Goal: Information Seeking & Learning: Understand process/instructions

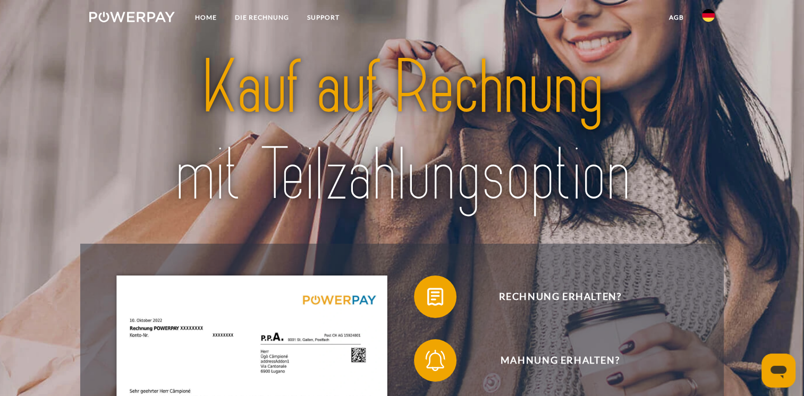
click at [708, 18] on img at bounding box center [708, 15] width 13 height 13
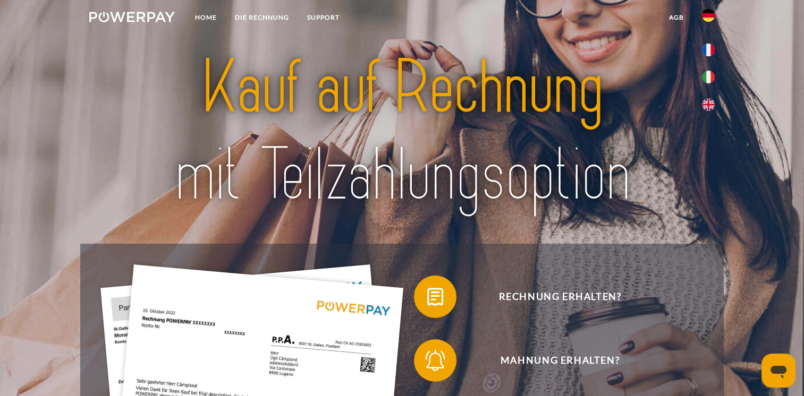
click at [757, 125] on header "Home DIE RECHNUNG SUPPORT" at bounding box center [402, 371] width 804 height 742
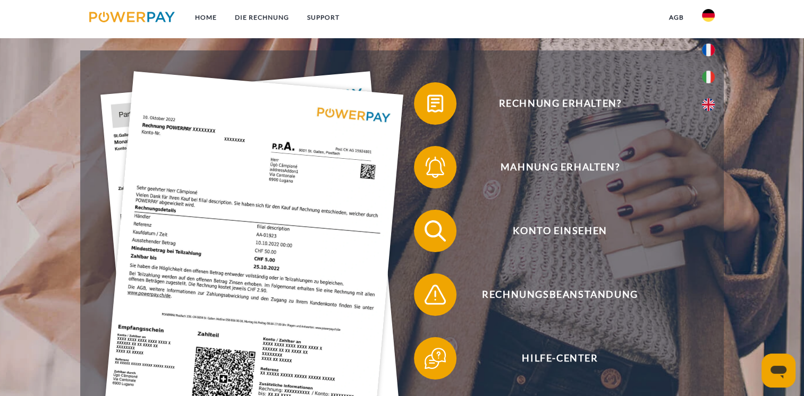
scroll to position [213, 0]
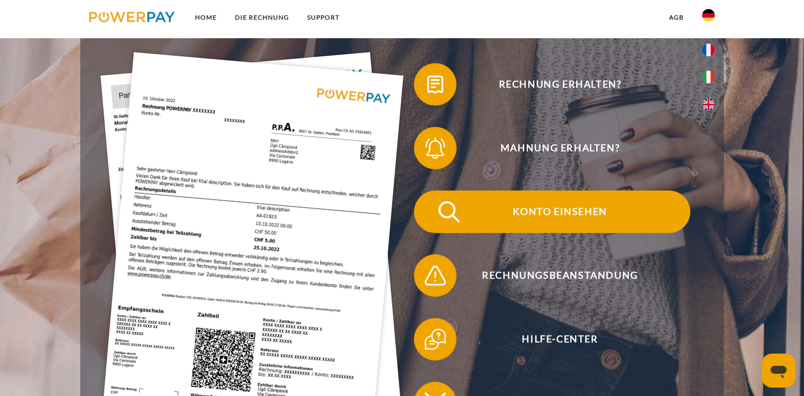
click at [555, 219] on span "Konto einsehen" at bounding box center [560, 212] width 260 height 43
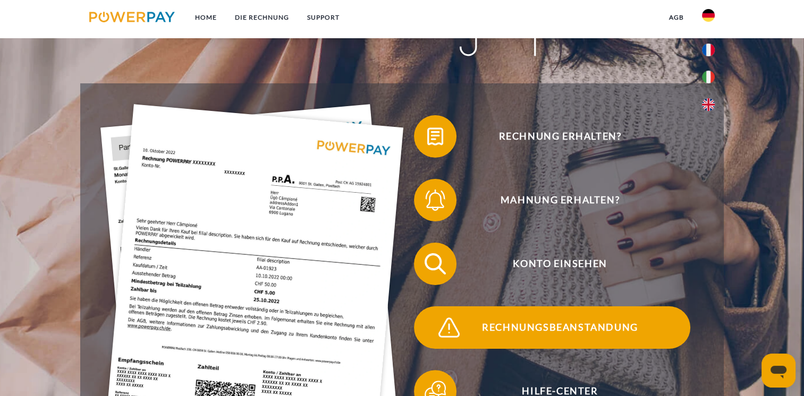
scroll to position [159, 0]
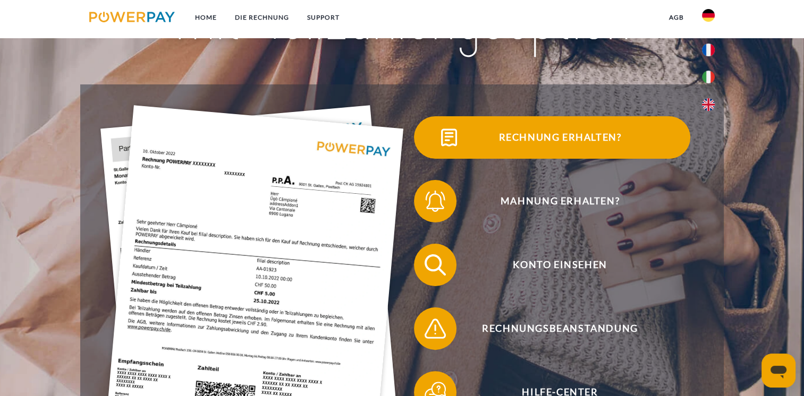
click at [543, 139] on span "Rechnung erhalten?" at bounding box center [560, 137] width 260 height 43
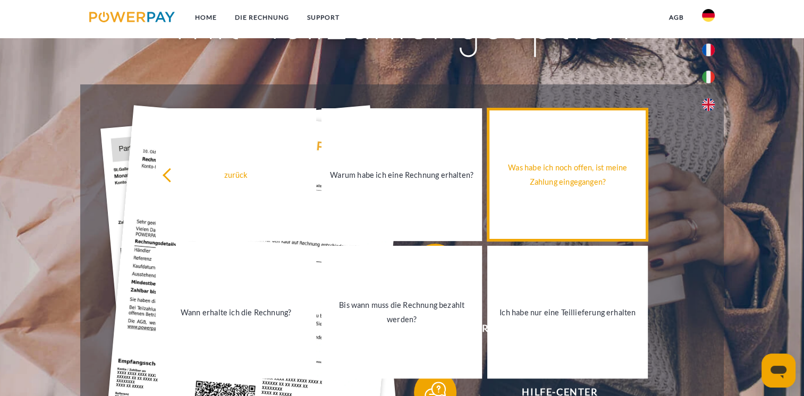
click at [564, 179] on div "Was habe ich noch offen, ist meine Zahlung eingegangen?" at bounding box center [568, 174] width 148 height 29
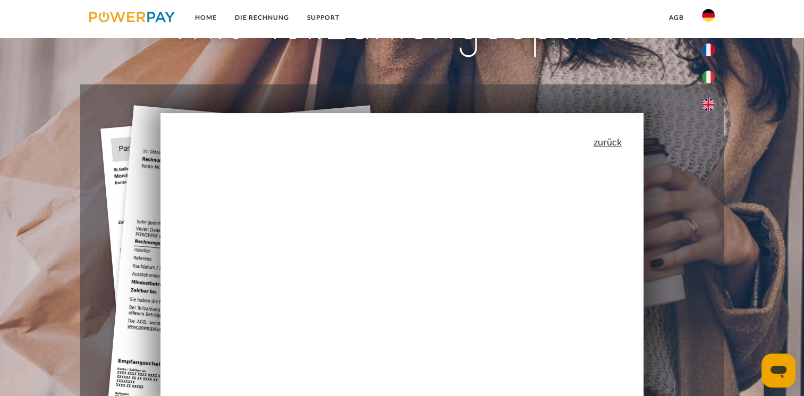
click at [612, 146] on link "zurück" at bounding box center [608, 142] width 28 height 10
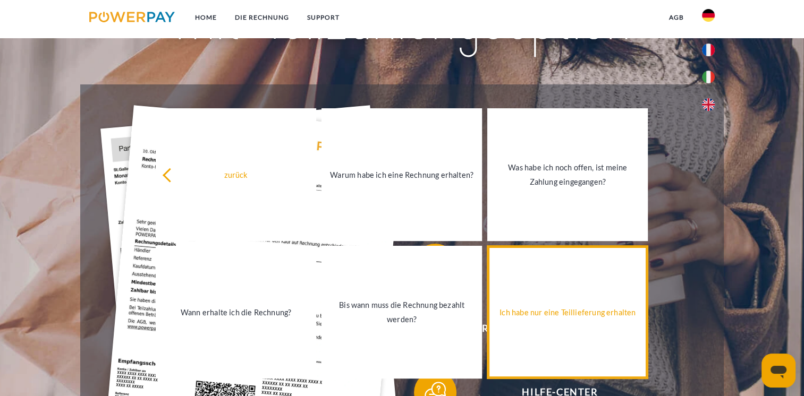
click at [552, 315] on div "Ich habe nur eine Teillieferung erhalten" at bounding box center [568, 313] width 148 height 14
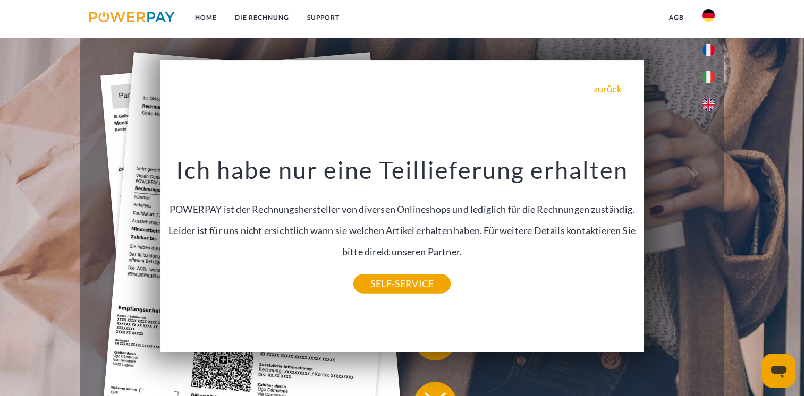
scroll to position [266, 0]
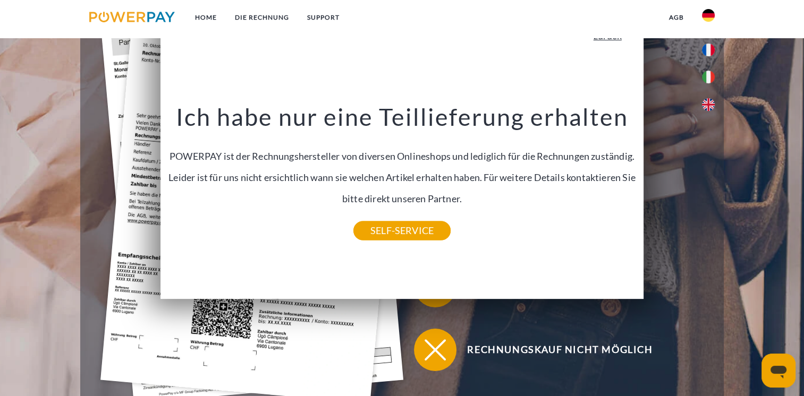
click at [613, 40] on link "zurück" at bounding box center [608, 36] width 28 height 10
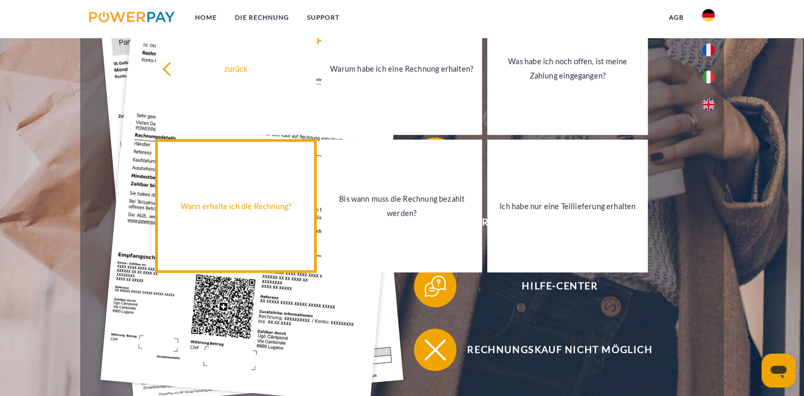
click at [231, 212] on div "Wann erhalte ich die Rechnung?" at bounding box center [236, 206] width 148 height 14
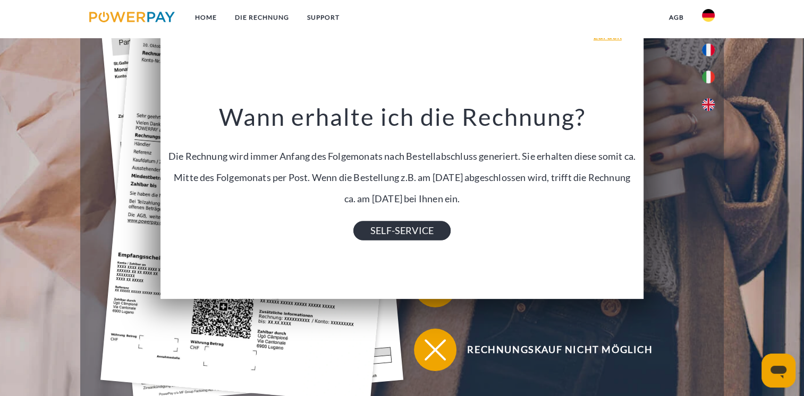
click at [405, 234] on link "SELF-SERVICE" at bounding box center [401, 230] width 97 height 19
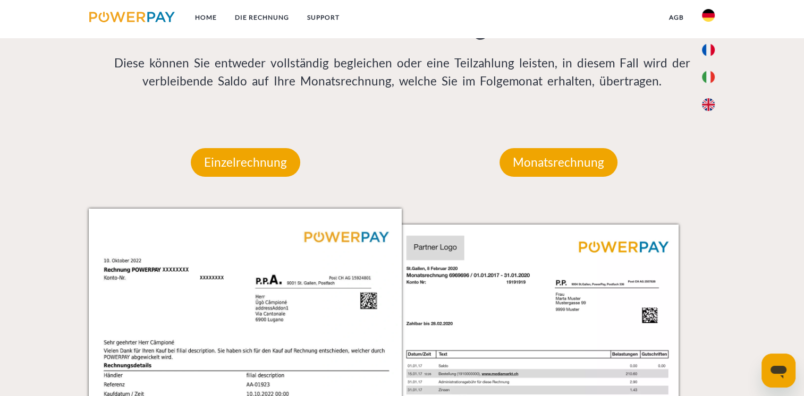
scroll to position [903, 0]
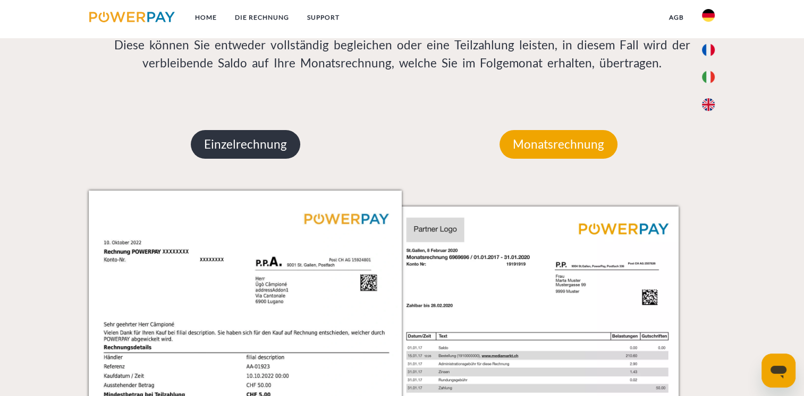
click at [234, 150] on p "Einzelrechnung" at bounding box center [245, 144] width 109 height 29
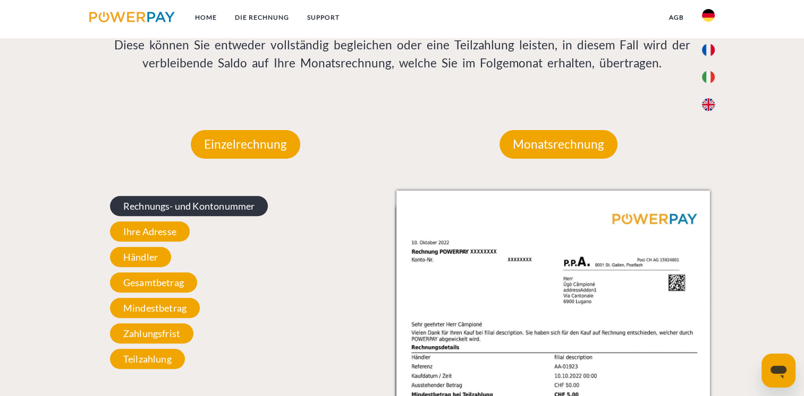
click at [160, 206] on span "Rechnungs- und Kontonummer" at bounding box center [189, 206] width 158 height 20
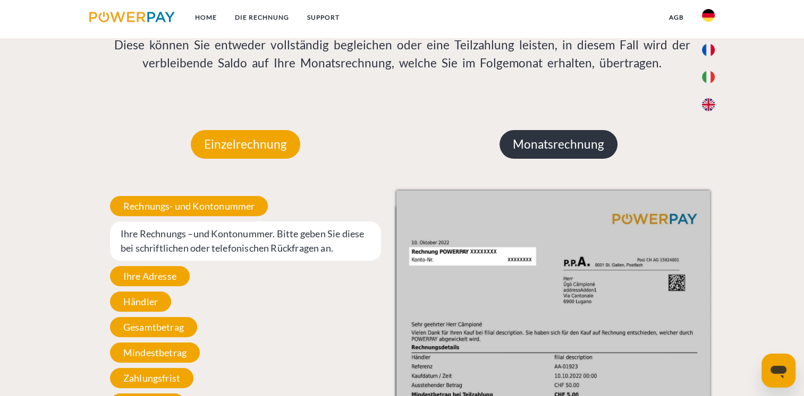
click at [558, 152] on p "Monatsrechnung" at bounding box center [559, 144] width 118 height 29
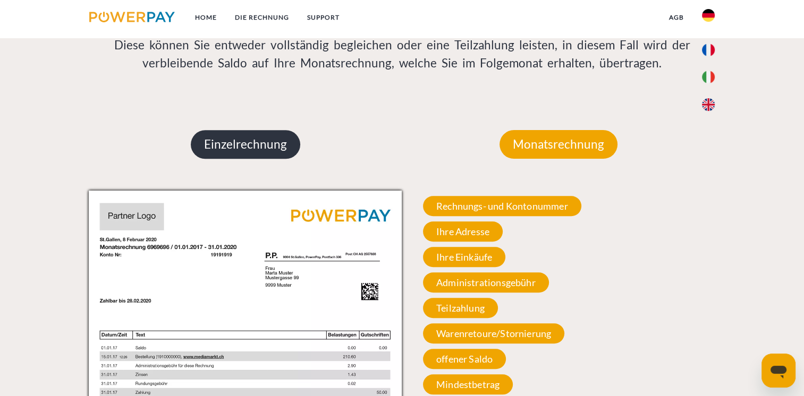
click at [255, 150] on p "Einzelrechnung" at bounding box center [245, 144] width 109 height 29
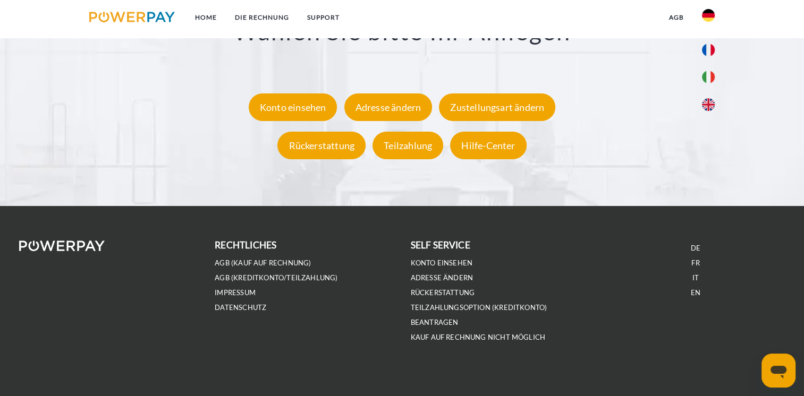
scroll to position [2038, 0]
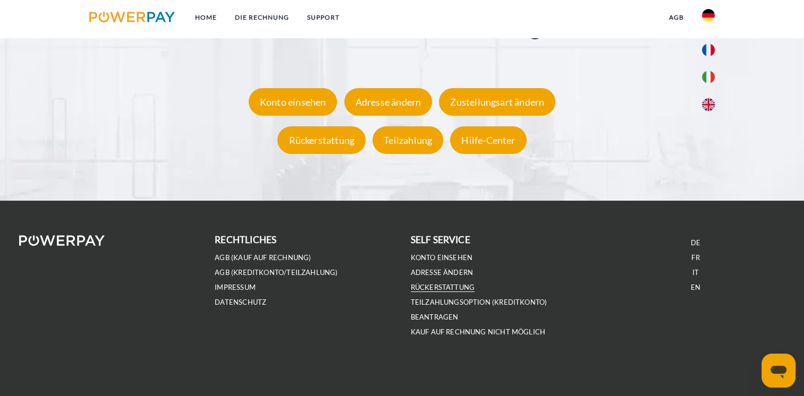
click at [436, 286] on link "Rückerstattung" at bounding box center [443, 287] width 64 height 9
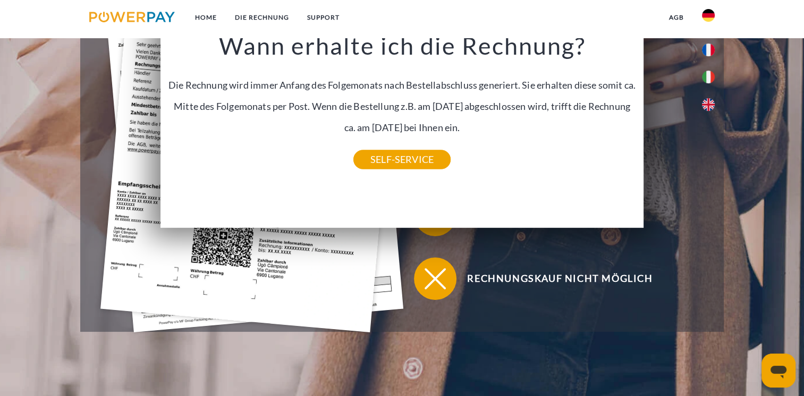
scroll to position [0, 0]
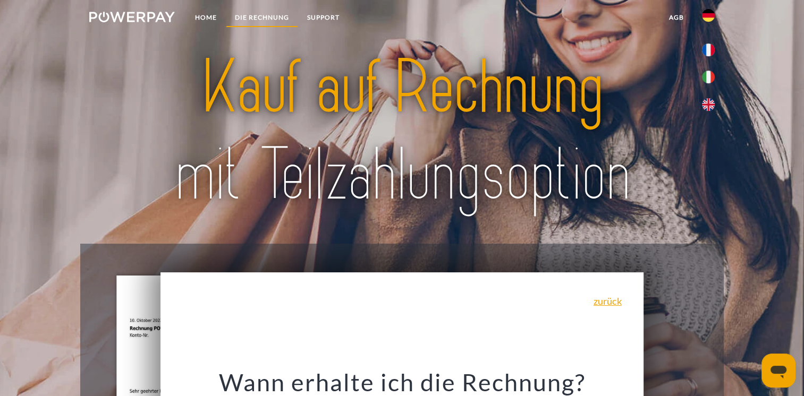
click at [266, 15] on link "DIE RECHNUNG" at bounding box center [262, 17] width 72 height 19
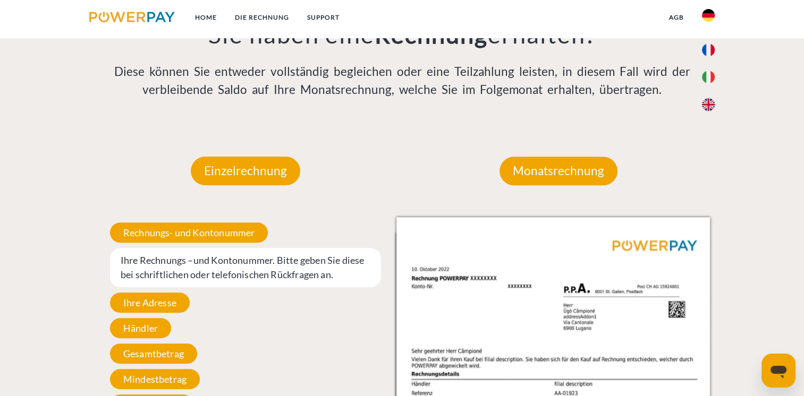
scroll to position [903, 0]
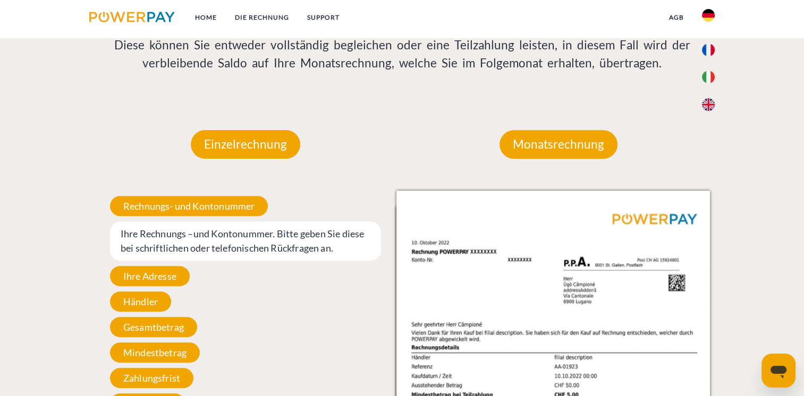
click at [140, 306] on span "Händler" at bounding box center [140, 302] width 61 height 20
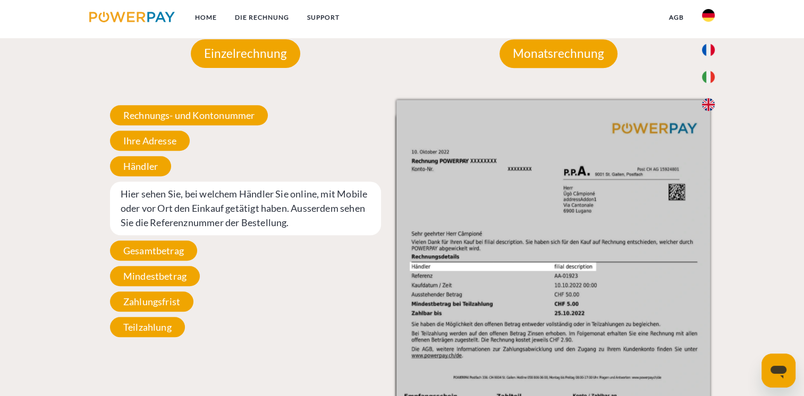
scroll to position [1010, 0]
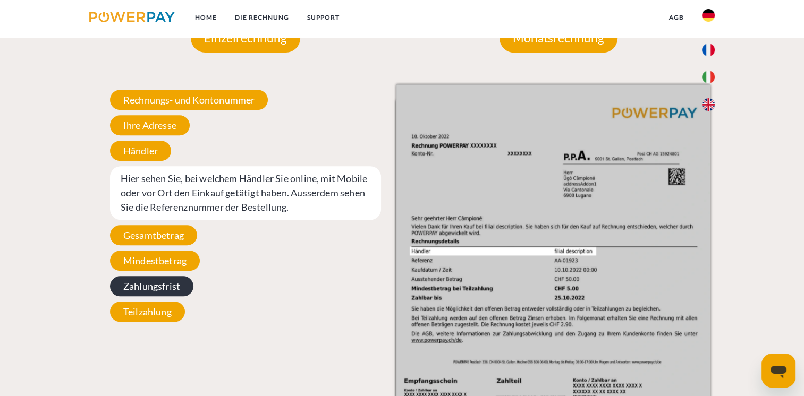
click at [166, 265] on span "Mindestbetrag" at bounding box center [155, 261] width 90 height 20
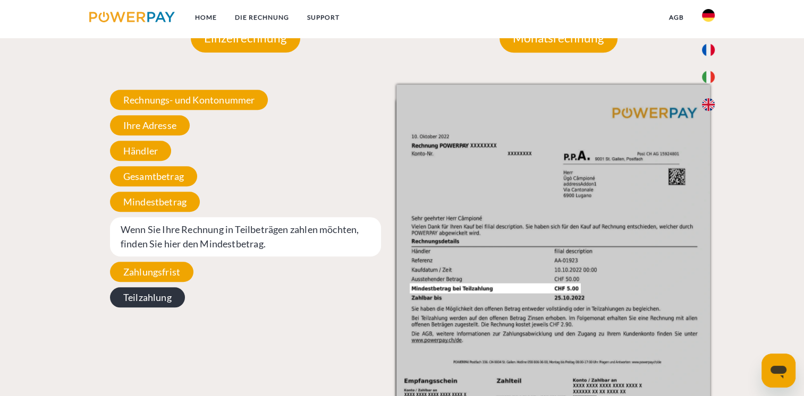
click at [155, 303] on span "Teilzahlung" at bounding box center [147, 298] width 75 height 20
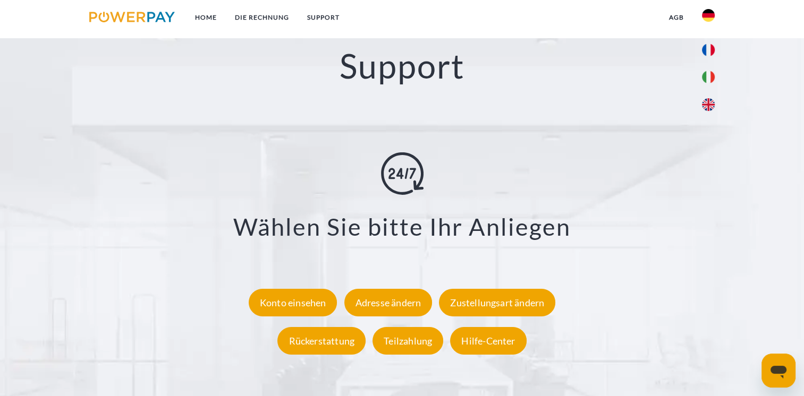
scroll to position [1860, 0]
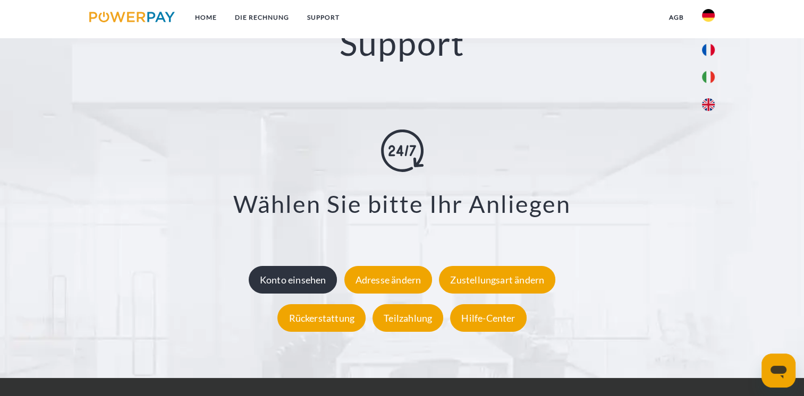
click at [294, 285] on div "Konto einsehen" at bounding box center [293, 280] width 89 height 28
